Goal: Information Seeking & Learning: Learn about a topic

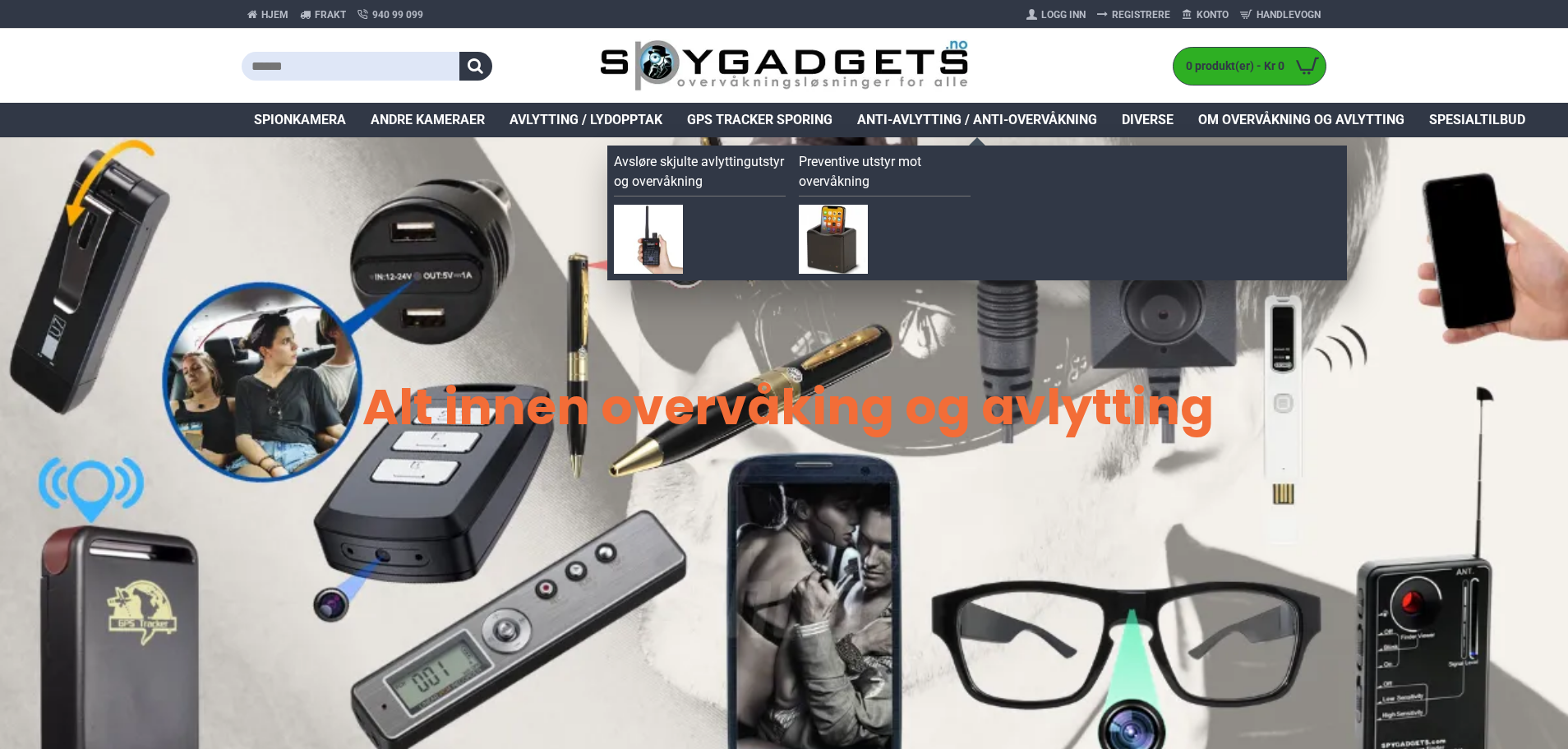
click at [962, 119] on span "Anti-avlytting / Anti-overvåkning" at bounding box center [976, 120] width 240 height 20
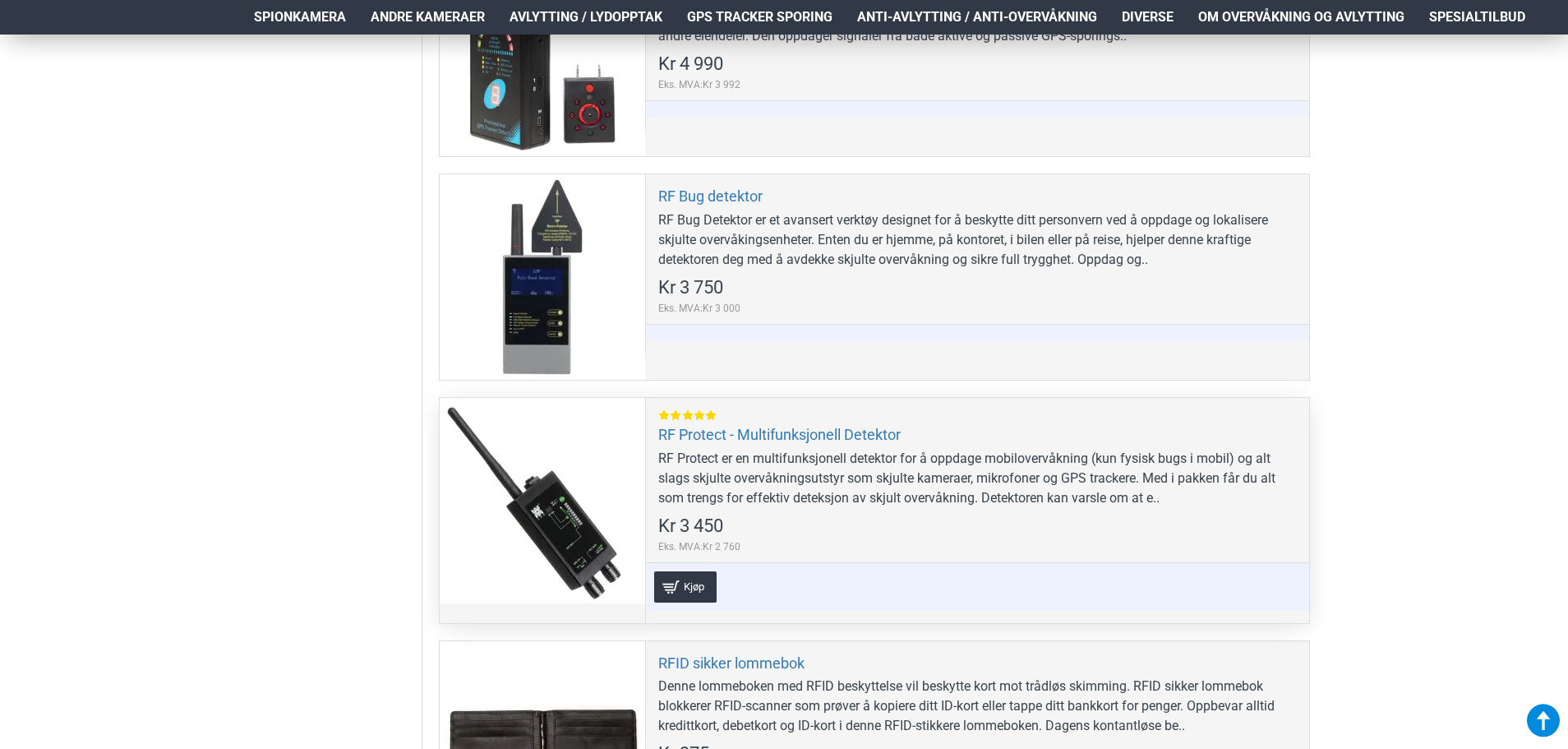
scroll to position [1234, 0]
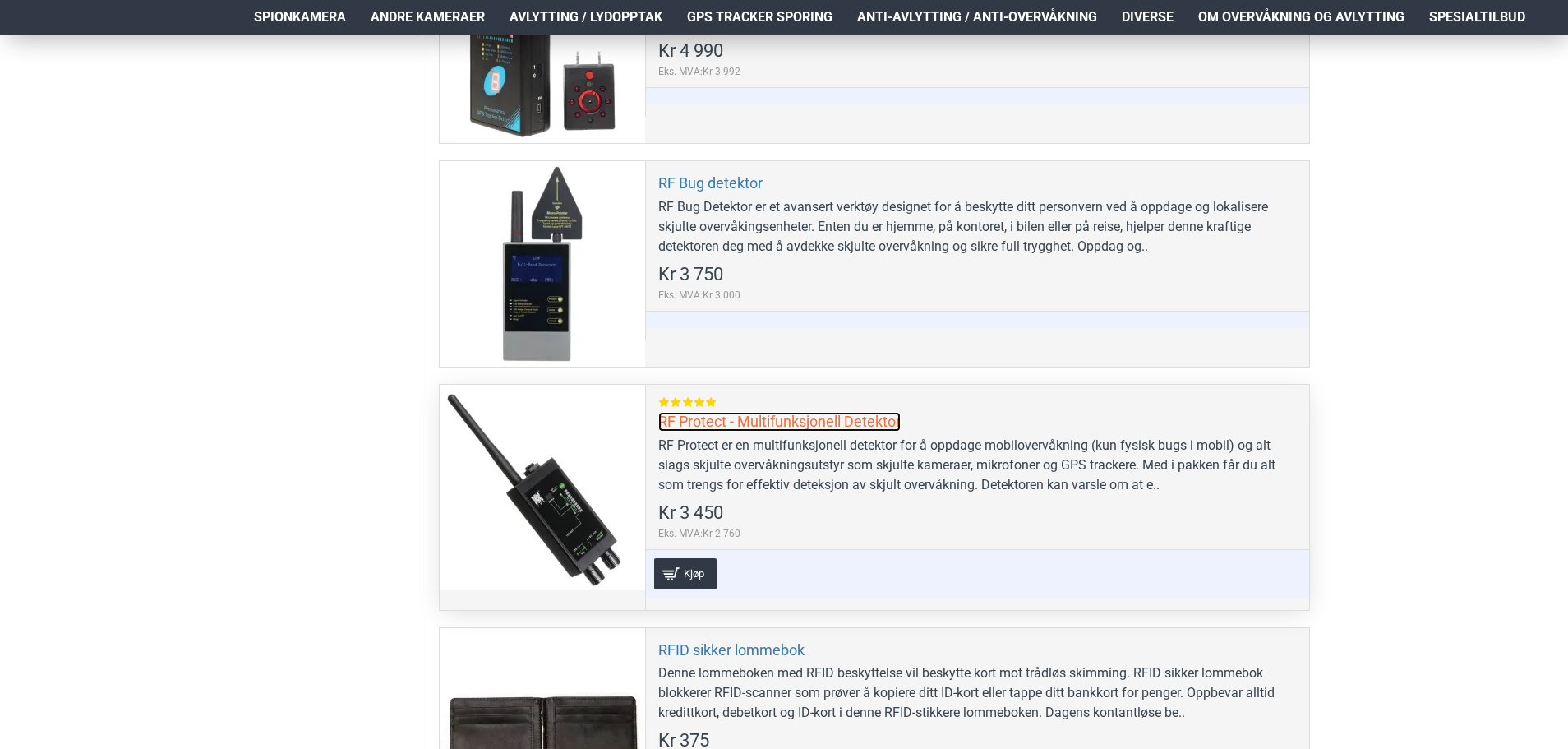
click at [830, 421] on link "RF Protect - Multifunksjonell Detektor" at bounding box center [779, 421] width 243 height 19
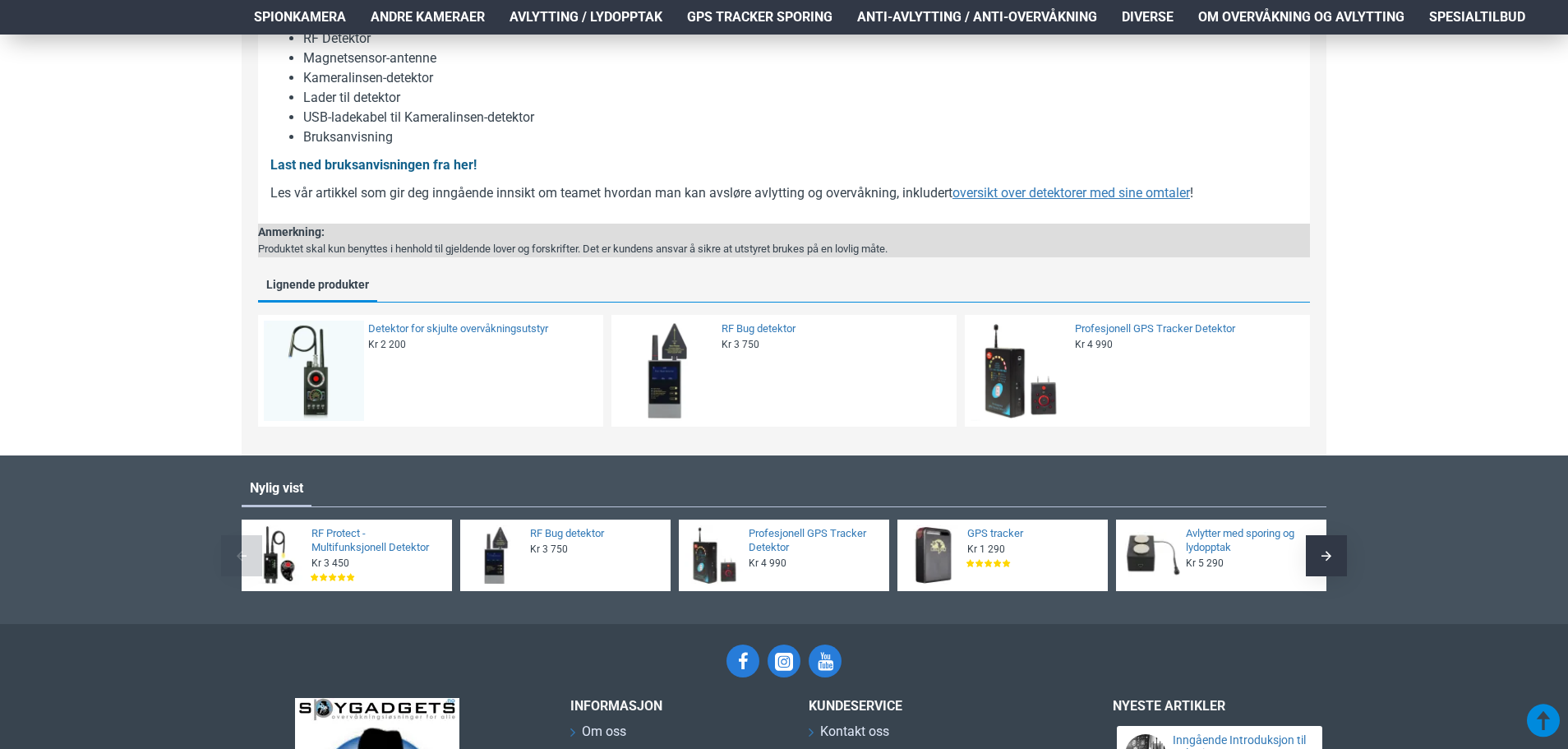
scroll to position [1645, 0]
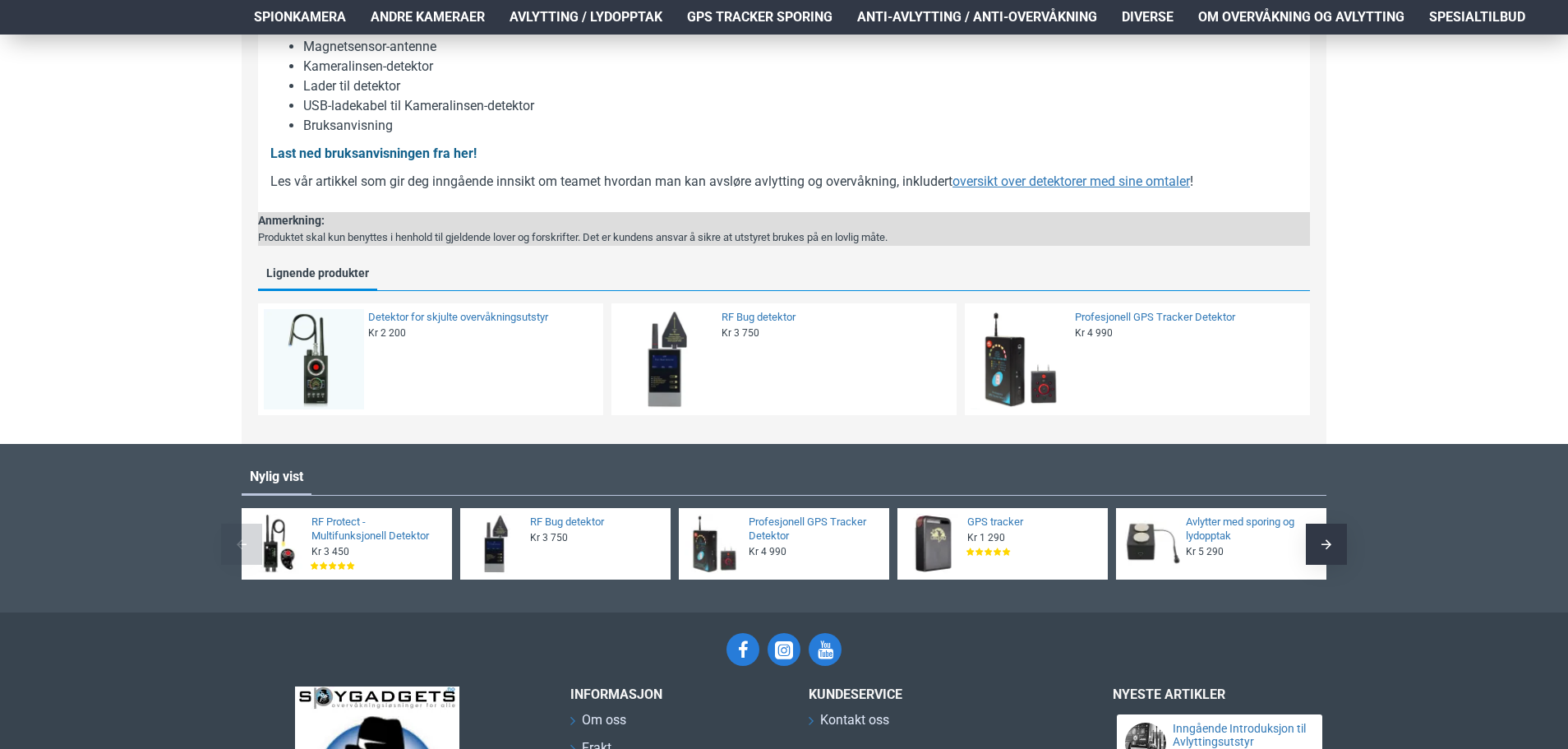
click at [674, 390] on img at bounding box center [666, 359] width 100 height 100
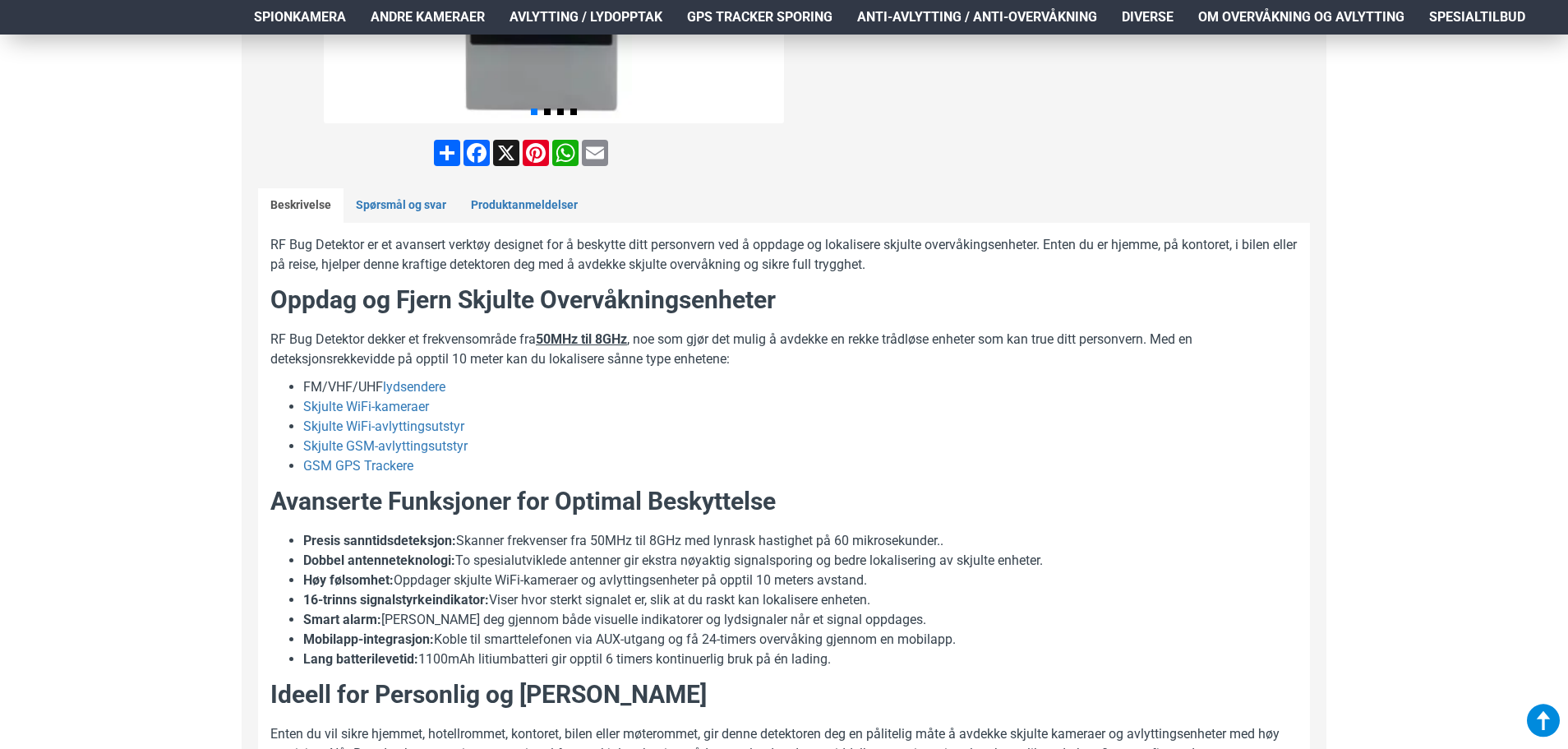
scroll to position [657, 0]
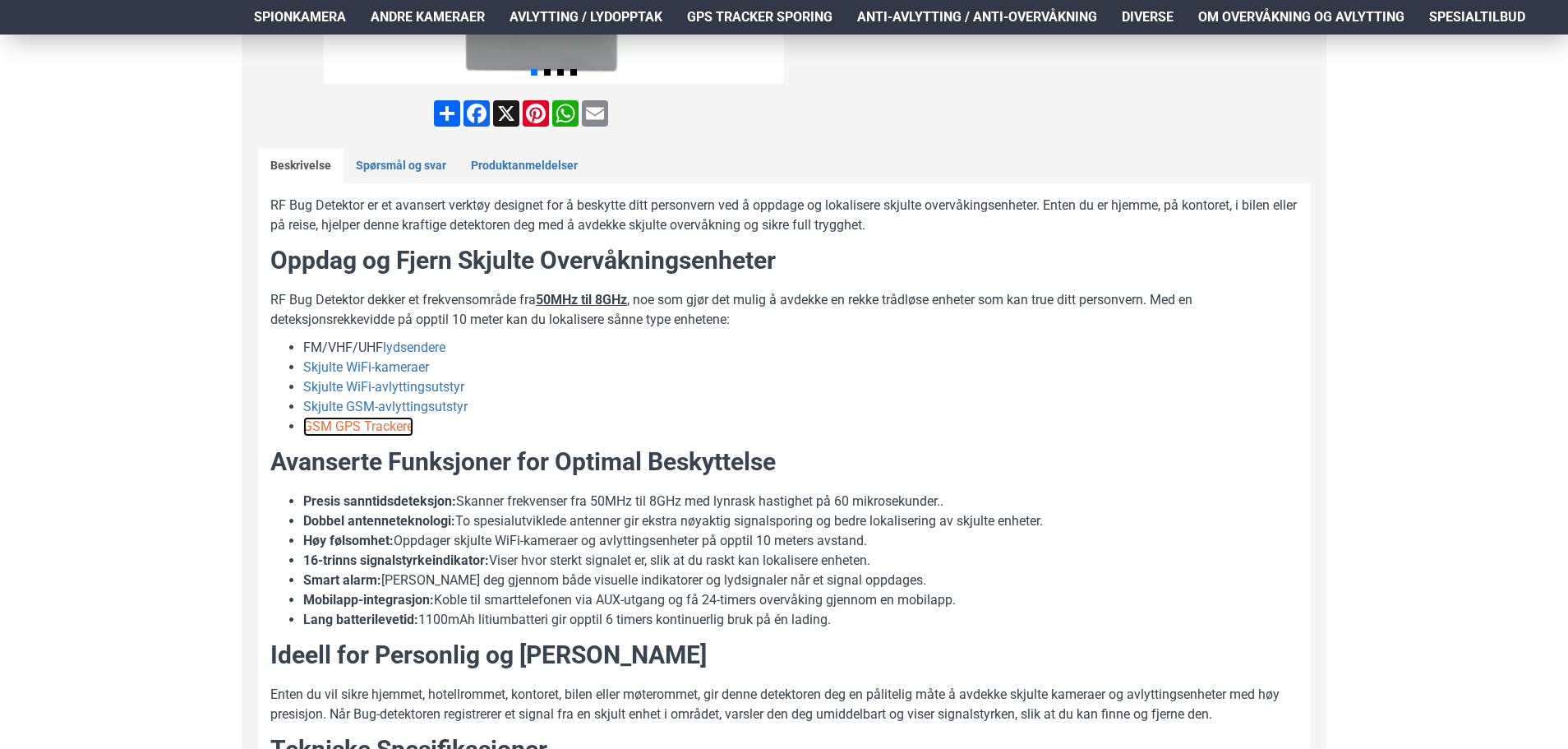
click at [349, 427] on link "GSM GPS Trackere" at bounding box center [358, 426] width 110 height 20
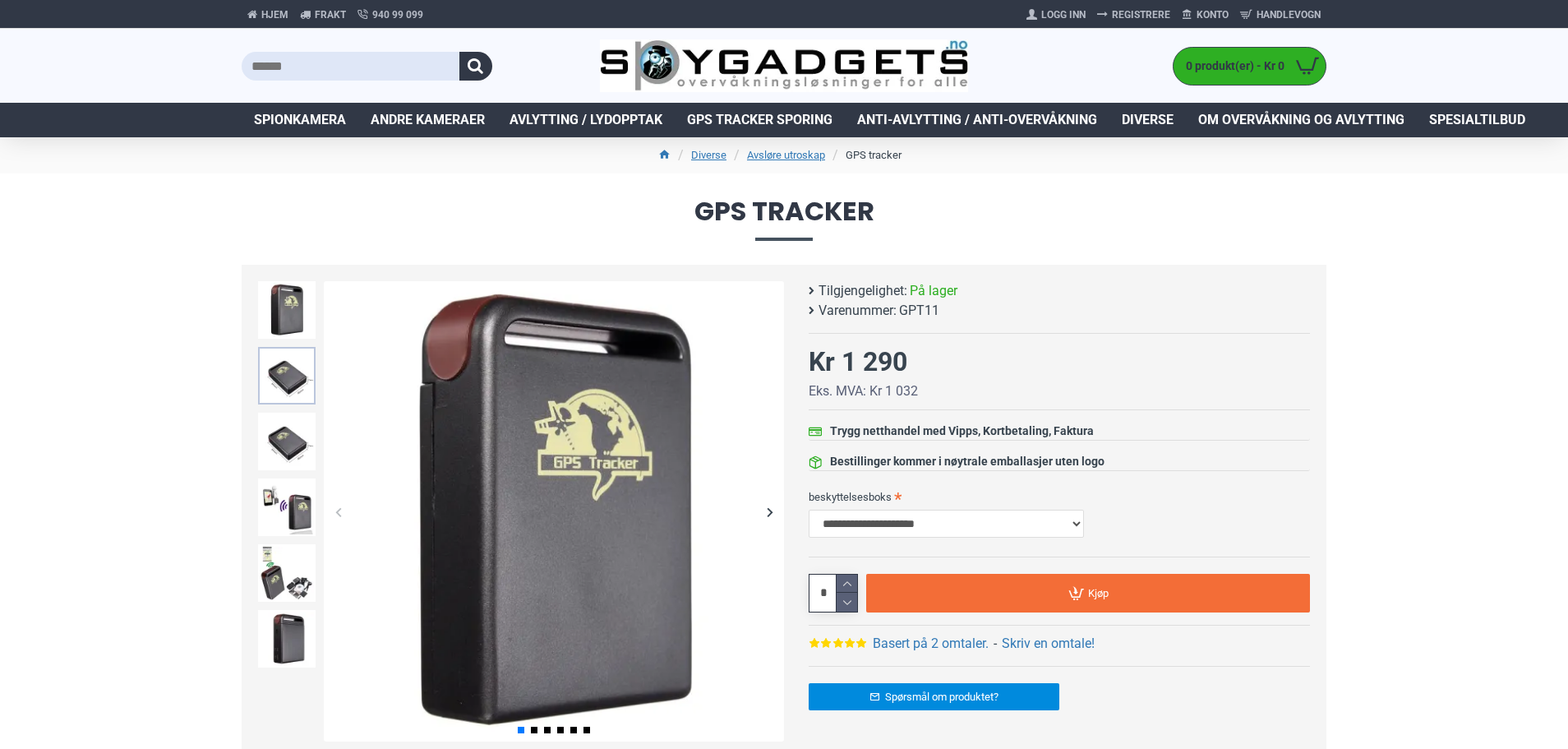
click at [291, 385] on img at bounding box center [287, 376] width 58 height 58
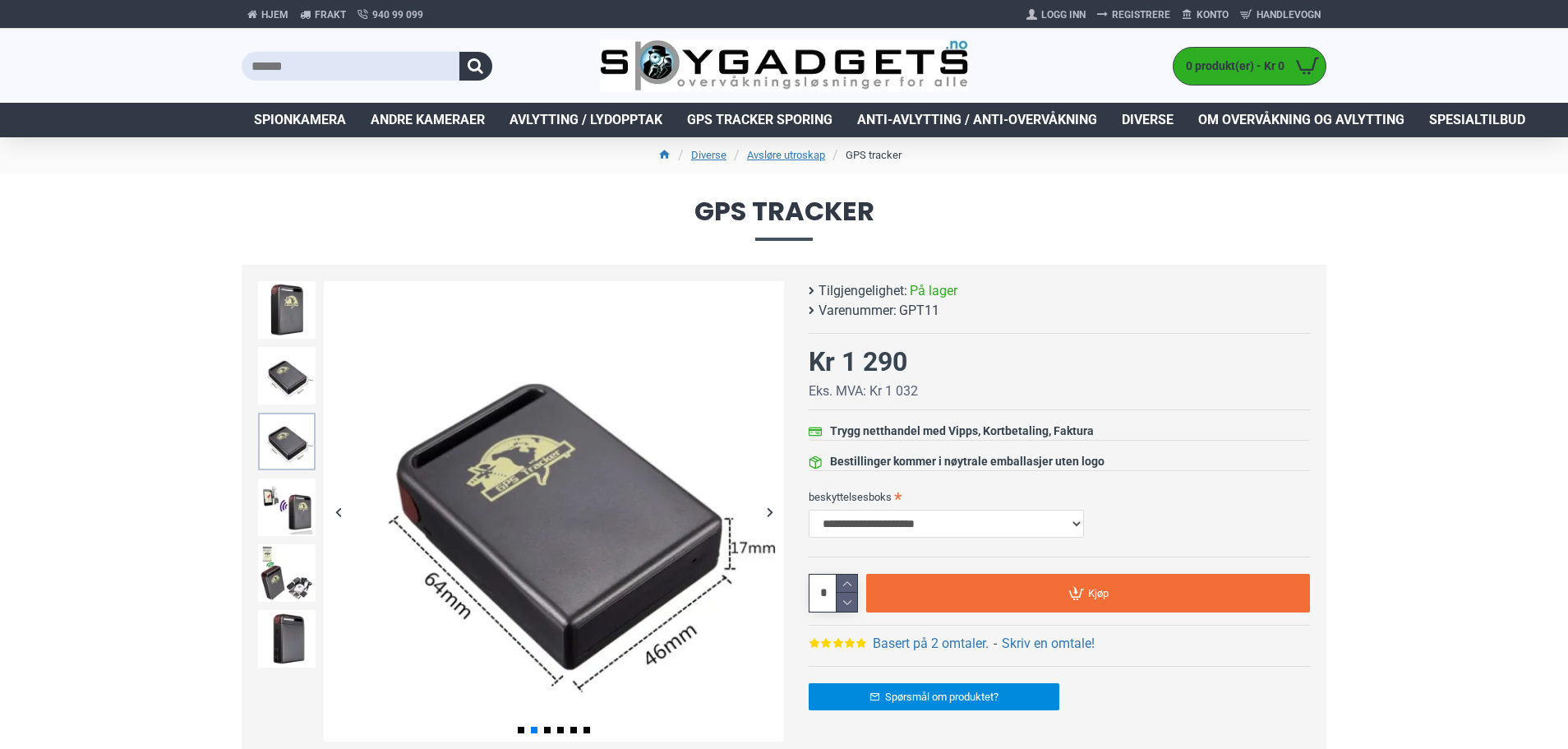
click at [288, 437] on img at bounding box center [287, 442] width 58 height 58
click at [299, 513] on img at bounding box center [287, 507] width 58 height 58
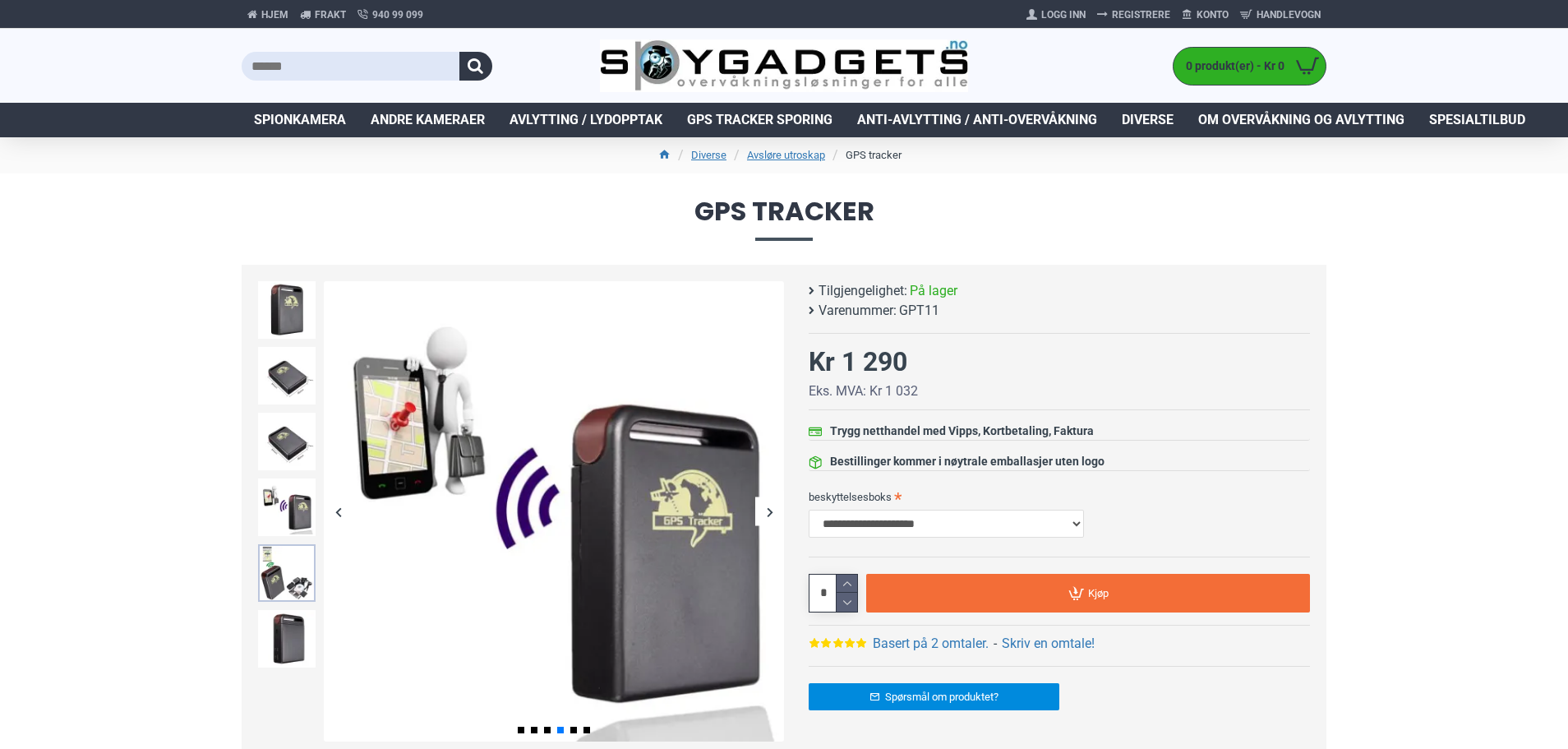
click at [299, 566] on img at bounding box center [287, 573] width 58 height 58
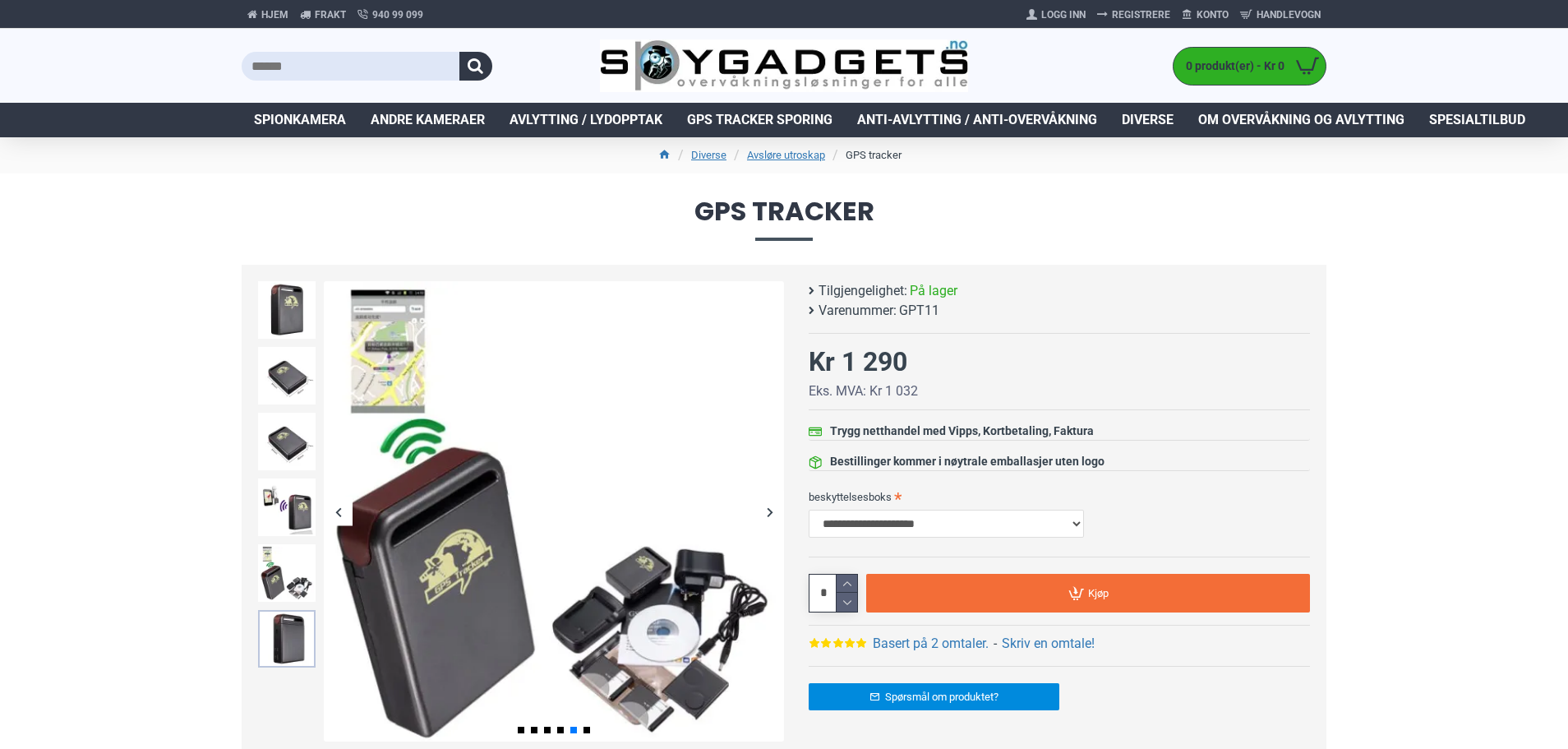
click at [276, 629] on img at bounding box center [287, 639] width 58 height 58
